Goal: Find specific page/section: Find specific page/section

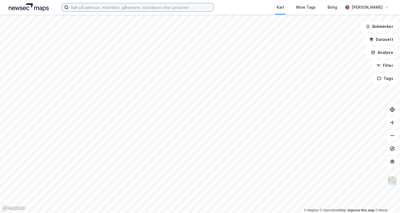
click at [162, 5] on input at bounding box center [141, 7] width 145 height 8
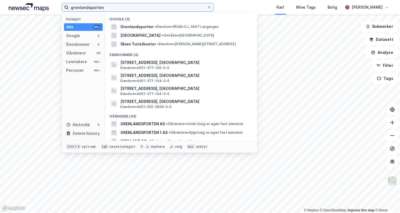
type input "grenlandsporten"
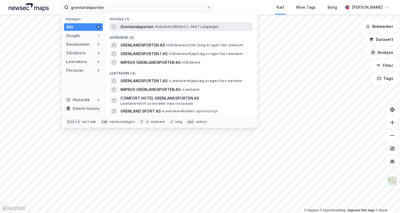
click at [179, 27] on span "• Eiendom • 3RQ9+CJ, 3947 Langangen" at bounding box center [187, 27] width 64 height 4
